Goal: Navigation & Orientation: Find specific page/section

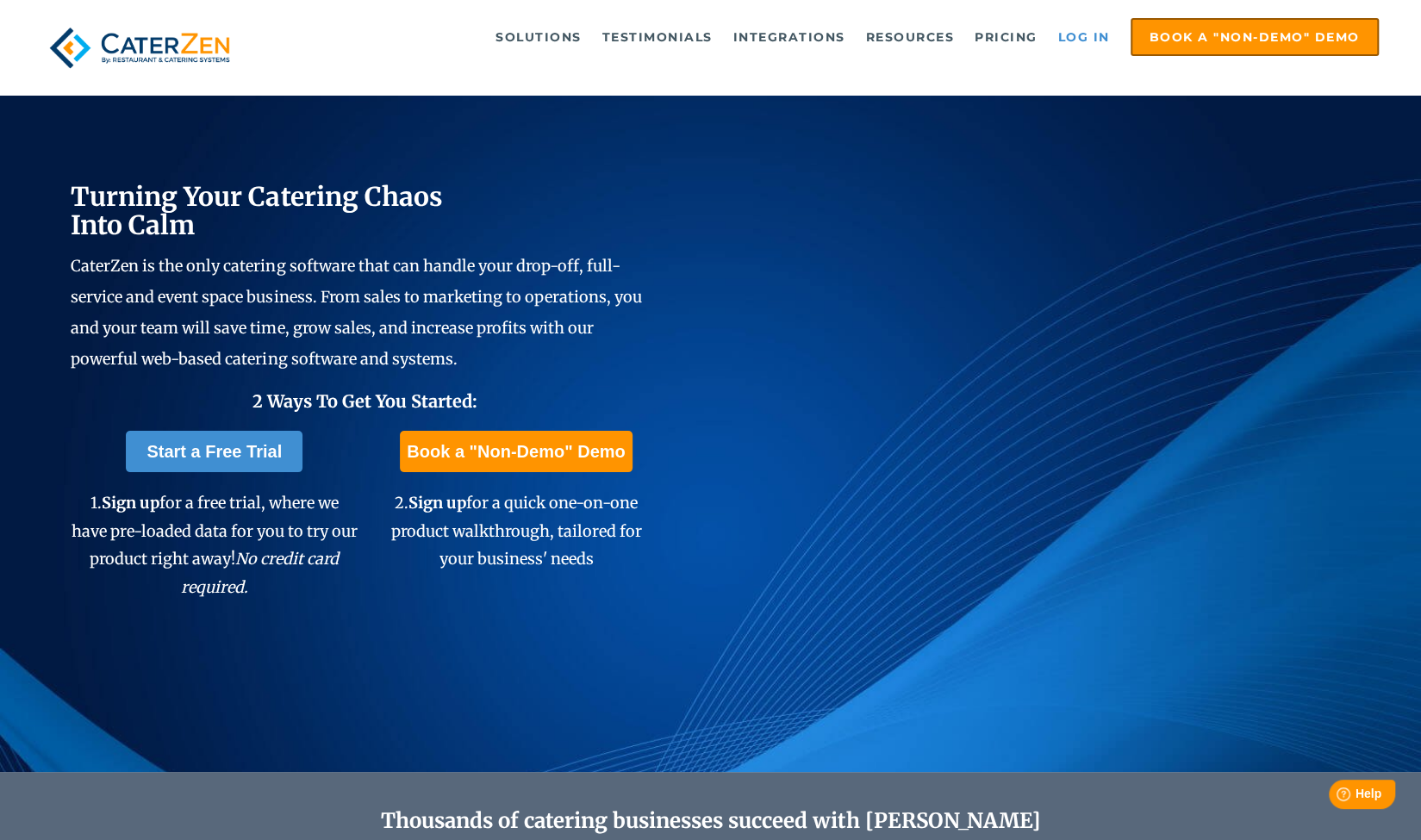
click at [1076, 37] on link "Log in" at bounding box center [1083, 37] width 69 height 34
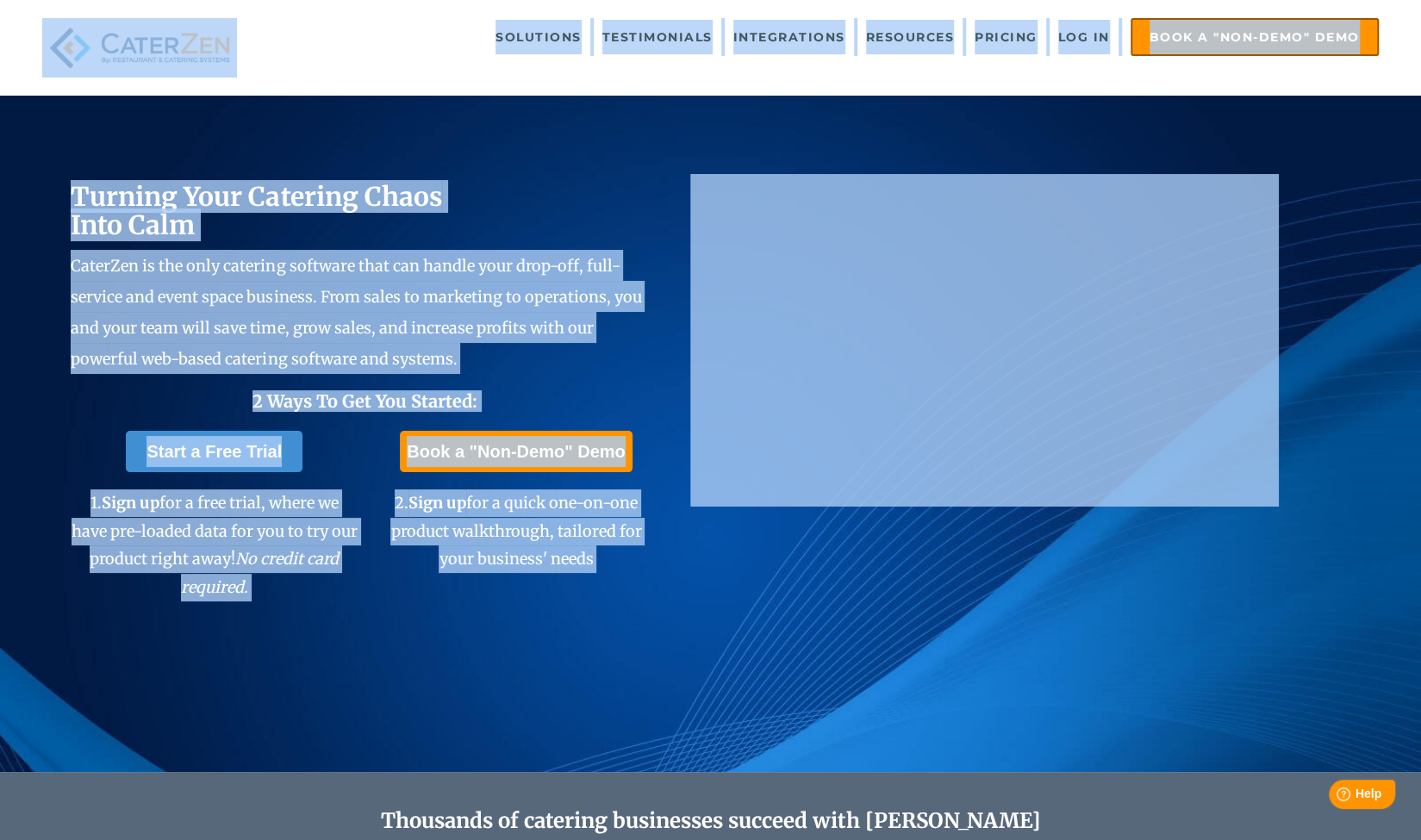
drag, startPoint x: 0, startPoint y: 0, endPoint x: 673, endPoint y: -20, distance: 673.3
